Goal: Transaction & Acquisition: Download file/media

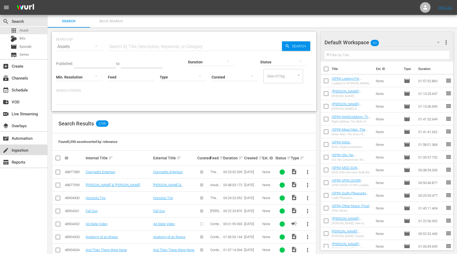
click at [11, 150] on div "create Ingestion" at bounding box center [15, 149] width 30 height 5
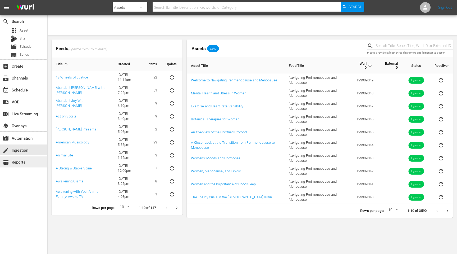
click at [21, 159] on div "table_chart Reports" at bounding box center [15, 161] width 30 height 5
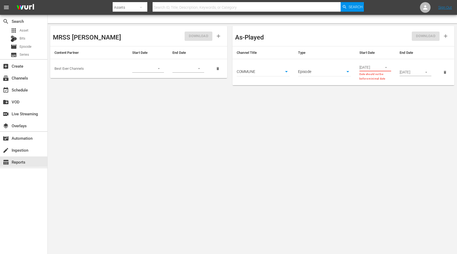
click at [331, 74] on body "menu Search By Assets Search ID, Title, Description, Keywords, or Category Sear…" at bounding box center [228, 127] width 457 height 254
click at [323, 73] on li "Episode" at bounding box center [324, 71] width 53 height 9
click at [303, 105] on body "menu Search By Assets Search ID, Title, Description, Keywords, or Category Sear…" at bounding box center [228, 127] width 457 height 254
click at [386, 66] on icon "button" at bounding box center [386, 67] width 4 height 4
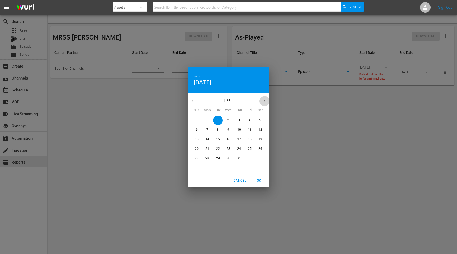
click at [264, 99] on icon "button" at bounding box center [265, 101] width 4 height 4
click at [208, 157] on p "29" at bounding box center [208, 158] width 4 height 4
click at [260, 181] on span "OK" at bounding box center [259, 181] width 13 height 6
type input "[DATE]"
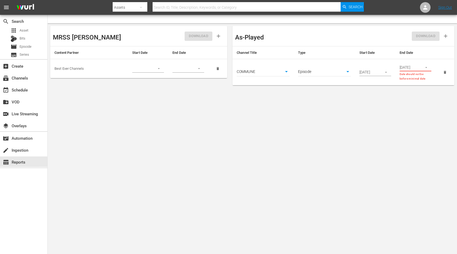
click at [415, 66] on input "[DATE]" at bounding box center [409, 67] width 19 height 8
click at [427, 69] on icon "button" at bounding box center [426, 67] width 4 height 4
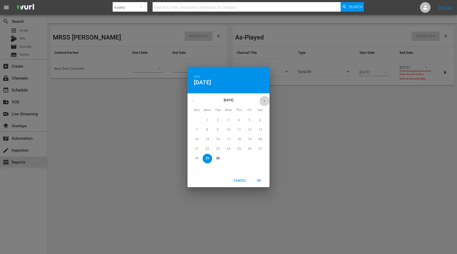
click at [265, 99] on icon "button" at bounding box center [265, 101] width 4 height 4
click at [260, 119] on p "4" at bounding box center [260, 120] width 2 height 4
click at [260, 179] on span "OK" at bounding box center [259, 181] width 13 height 6
type input "[DATE]"
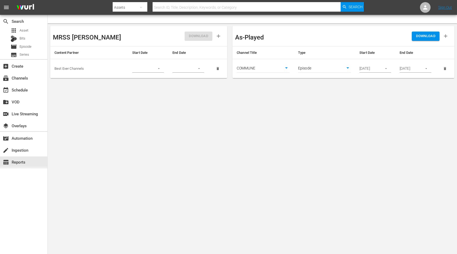
click at [426, 38] on span "DOWNLOAD" at bounding box center [425, 36] width 19 height 6
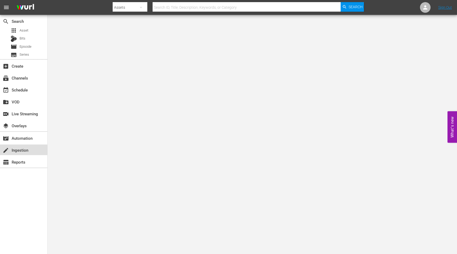
click at [33, 149] on div "create Ingestion" at bounding box center [23, 149] width 47 height 11
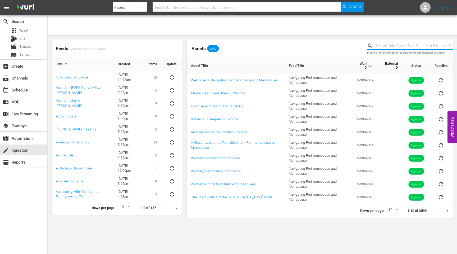
click at [394, 44] on input "text" at bounding box center [415, 46] width 78 height 8
paste input "Myths About Perimenopause and Menopause"
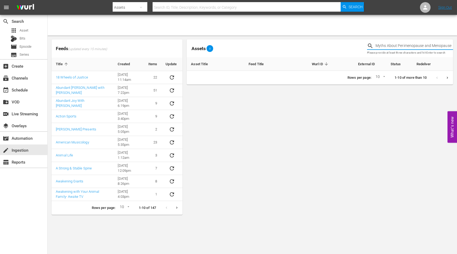
drag, startPoint x: 451, startPoint y: 46, endPoint x: 387, endPoint y: 47, distance: 64.3
click at [387, 47] on input "Myths About Perimenopause and Menopause" at bounding box center [415, 46] width 78 height 8
click at [396, 48] on input "Myths" at bounding box center [415, 46] width 78 height 8
paste input "How Women's Hormones Work Together"
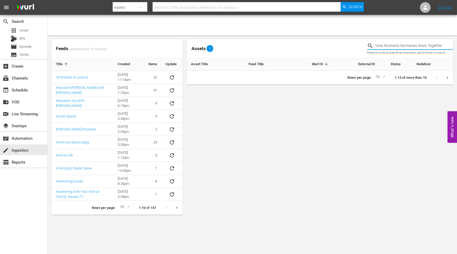
type input "How Women's Hormones Work Together"
click at [24, 33] on span "Asset" at bounding box center [24, 30] width 9 height 5
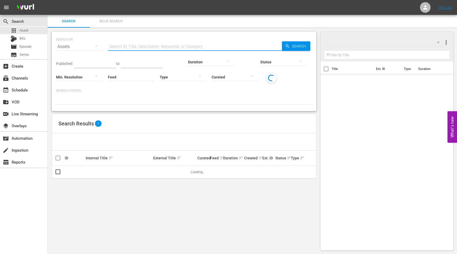
click at [166, 47] on input "text" at bounding box center [195, 46] width 174 height 13
paste input "How Women's Hormones Work Together"
type input "How Women's Hormones Work Together"
